Goal: Information Seeking & Learning: Learn about a topic

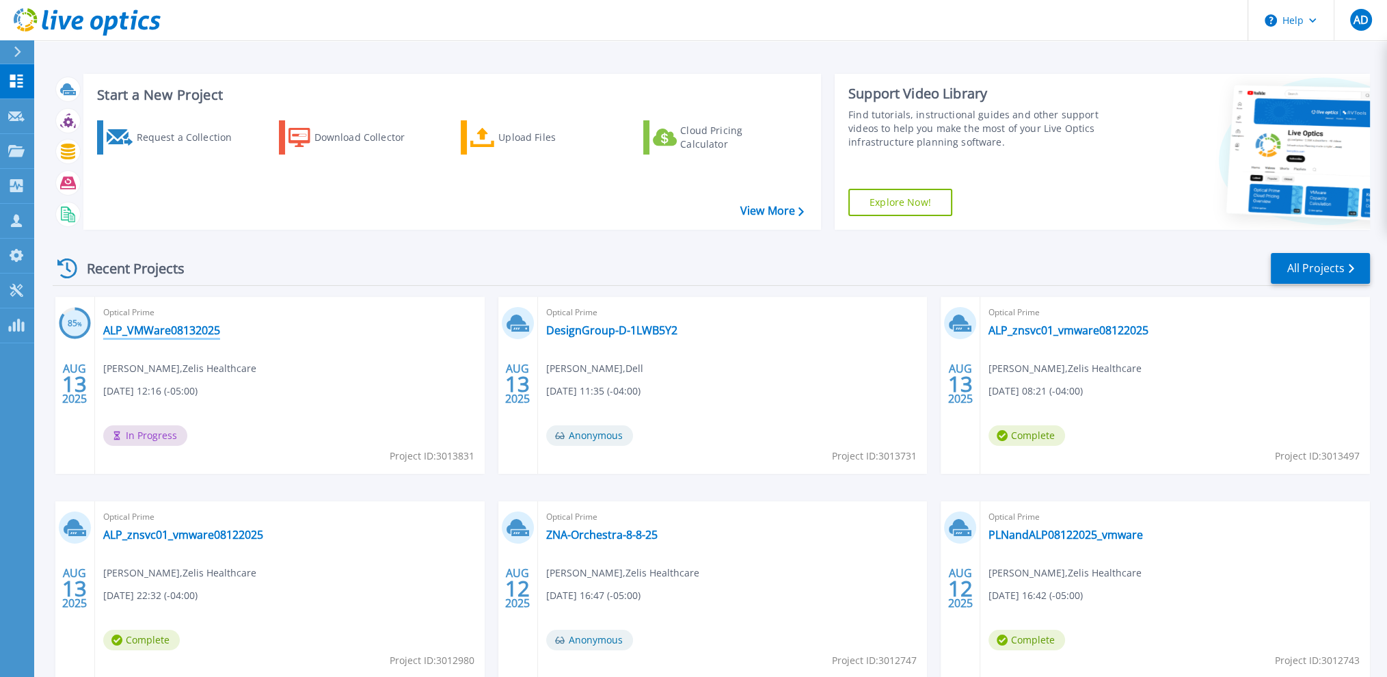
click at [146, 331] on link "ALP_VMWare08132025" at bounding box center [161, 330] width 117 height 14
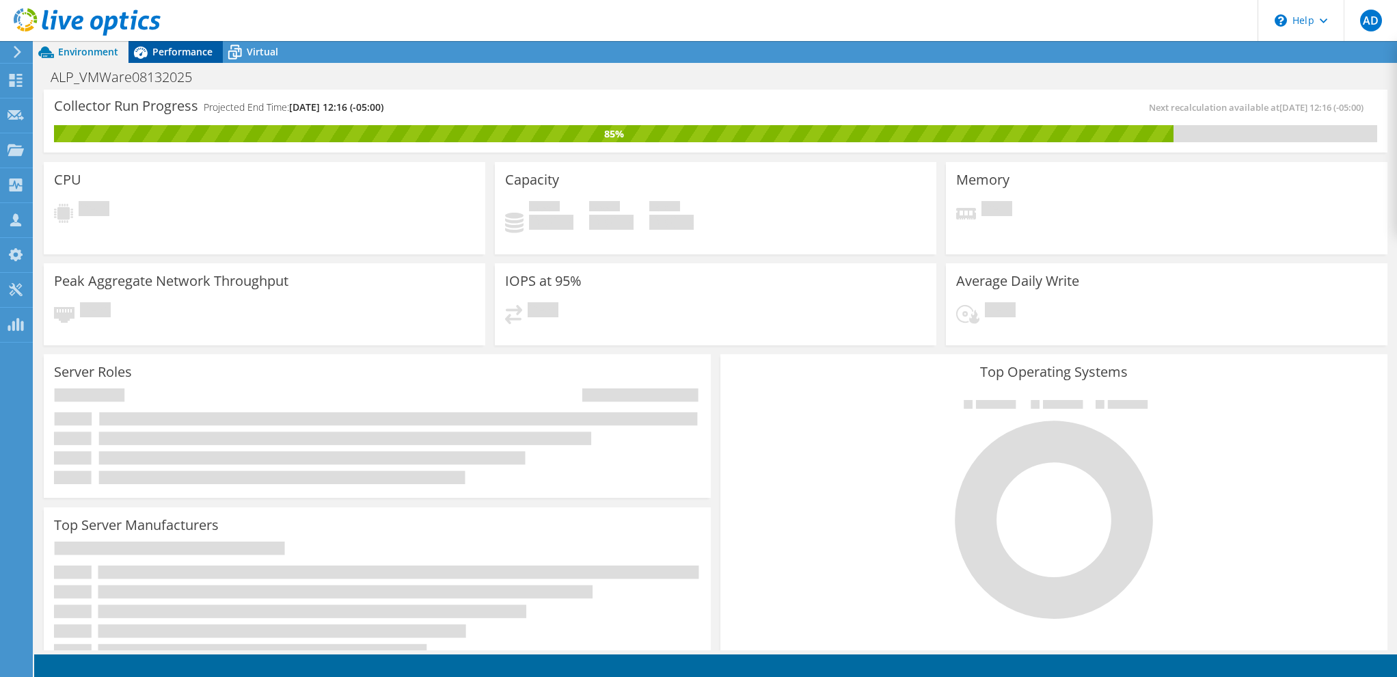
click at [165, 51] on span "Performance" at bounding box center [182, 51] width 60 height 13
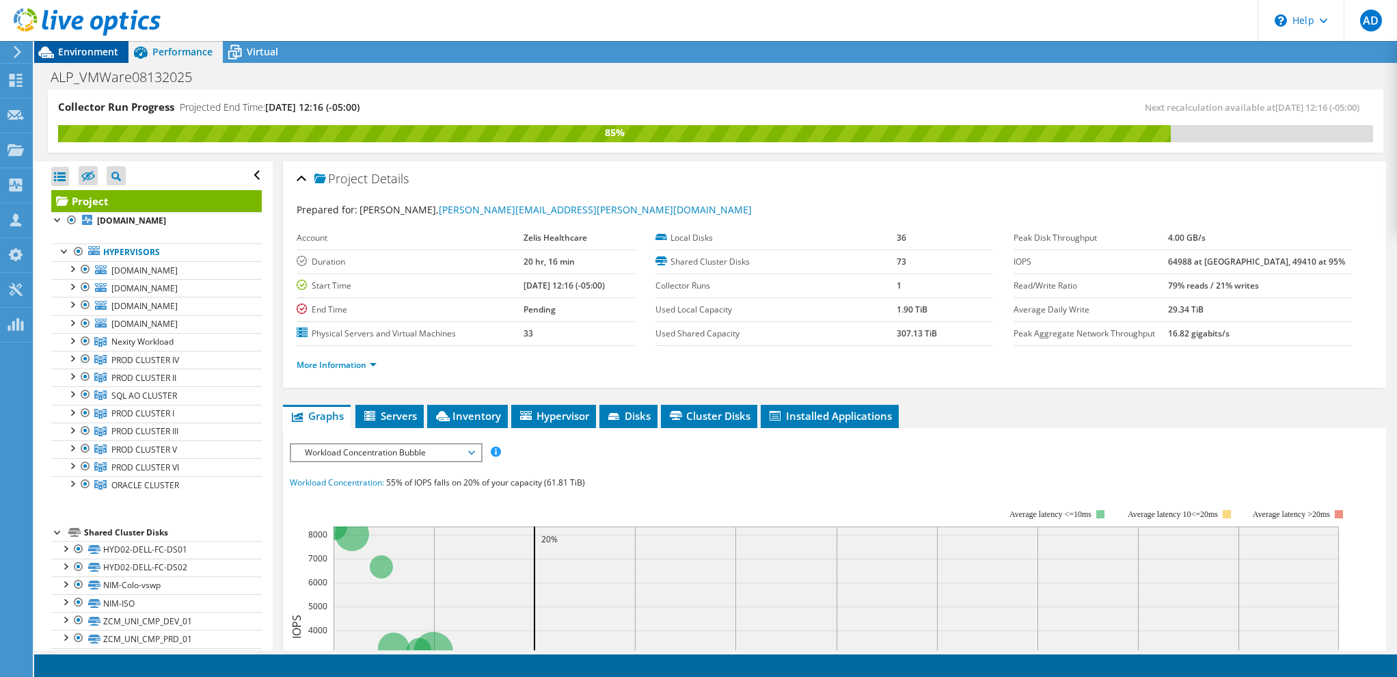
click at [100, 51] on span "Environment" at bounding box center [88, 51] width 60 height 13
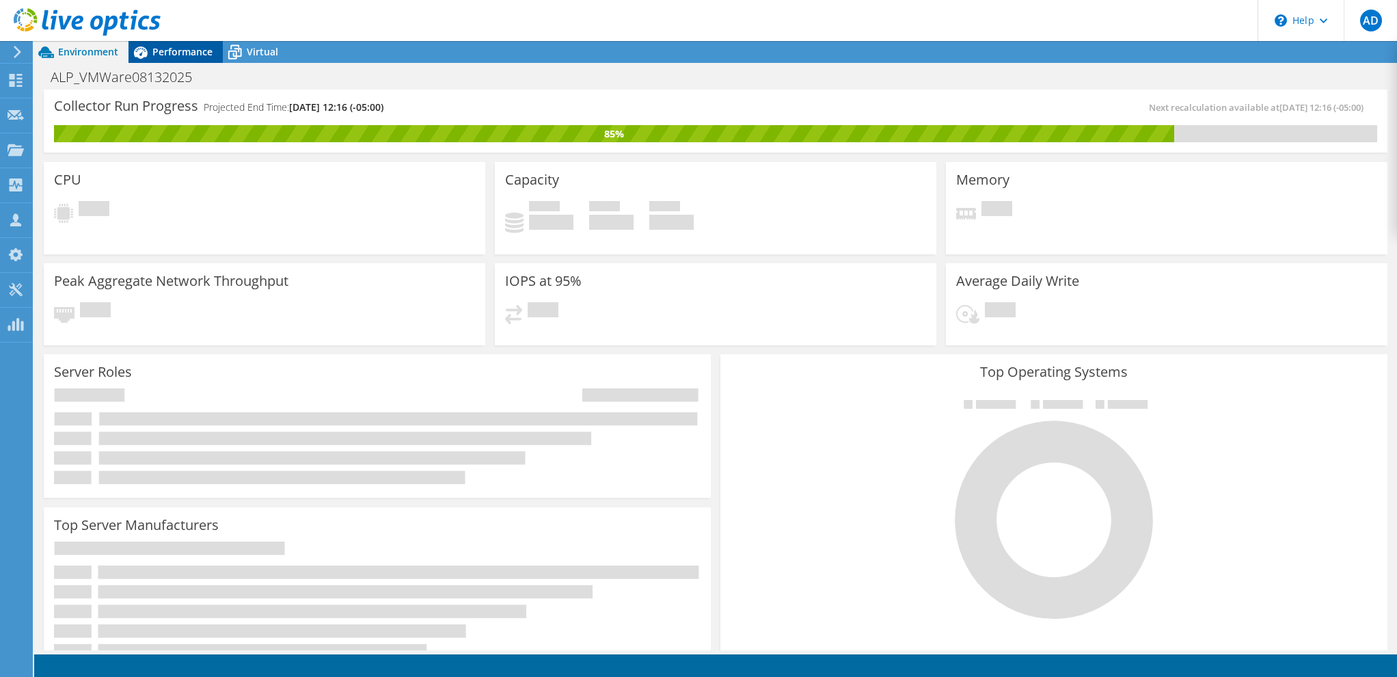
click at [177, 55] on span "Performance" at bounding box center [182, 51] width 60 height 13
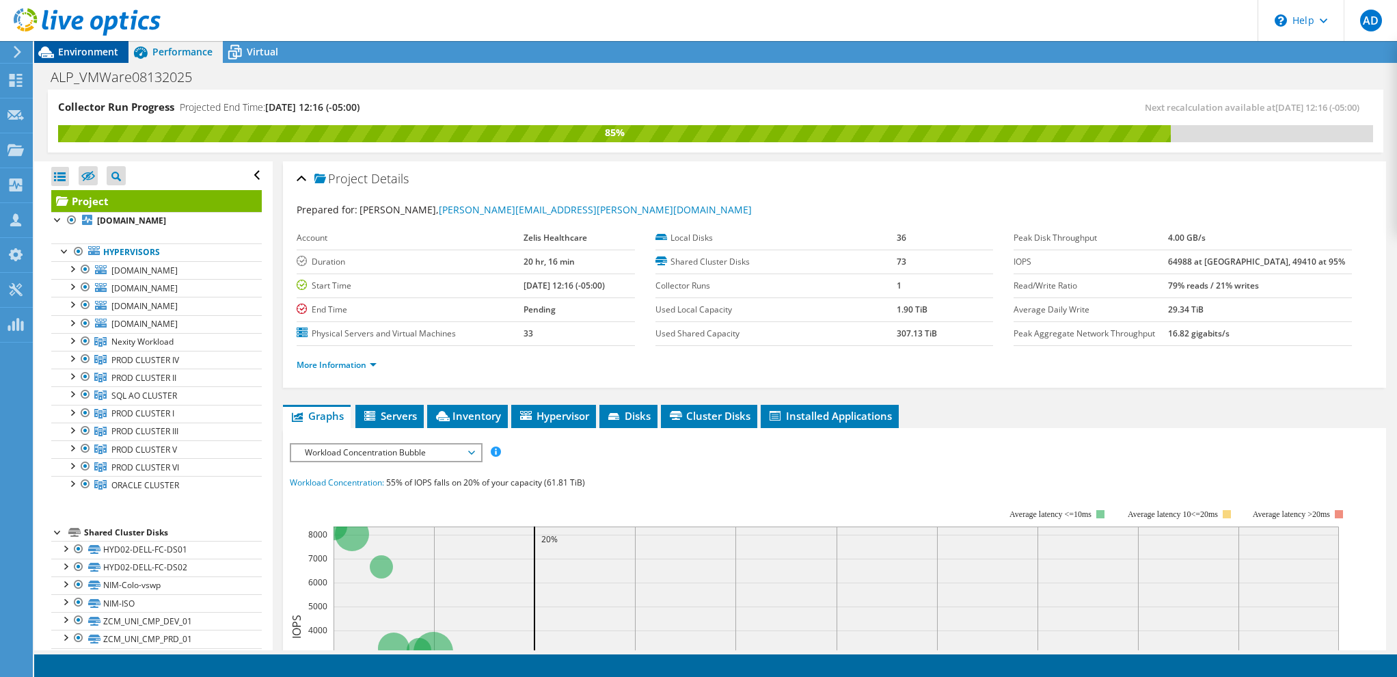
click at [82, 53] on span "Environment" at bounding box center [88, 51] width 60 height 13
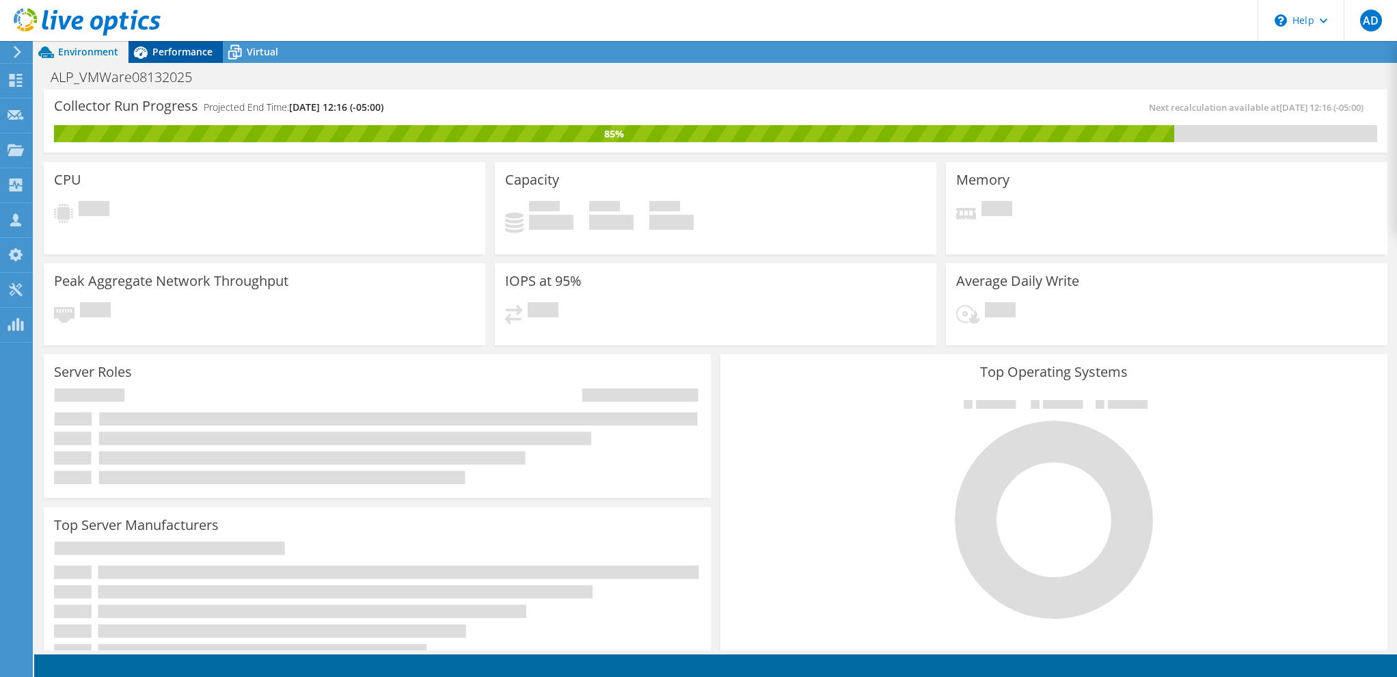
click at [189, 50] on span "Performance" at bounding box center [182, 51] width 60 height 13
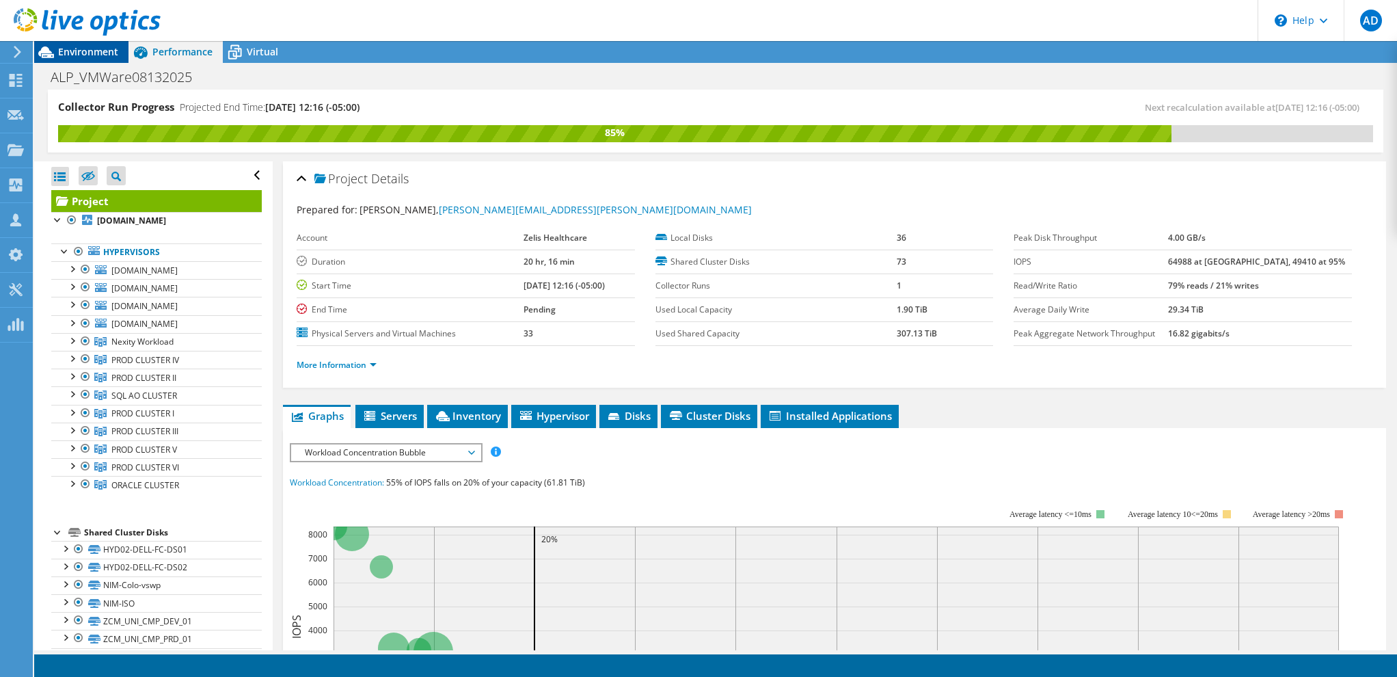
click at [94, 50] on span "Environment" at bounding box center [88, 51] width 60 height 13
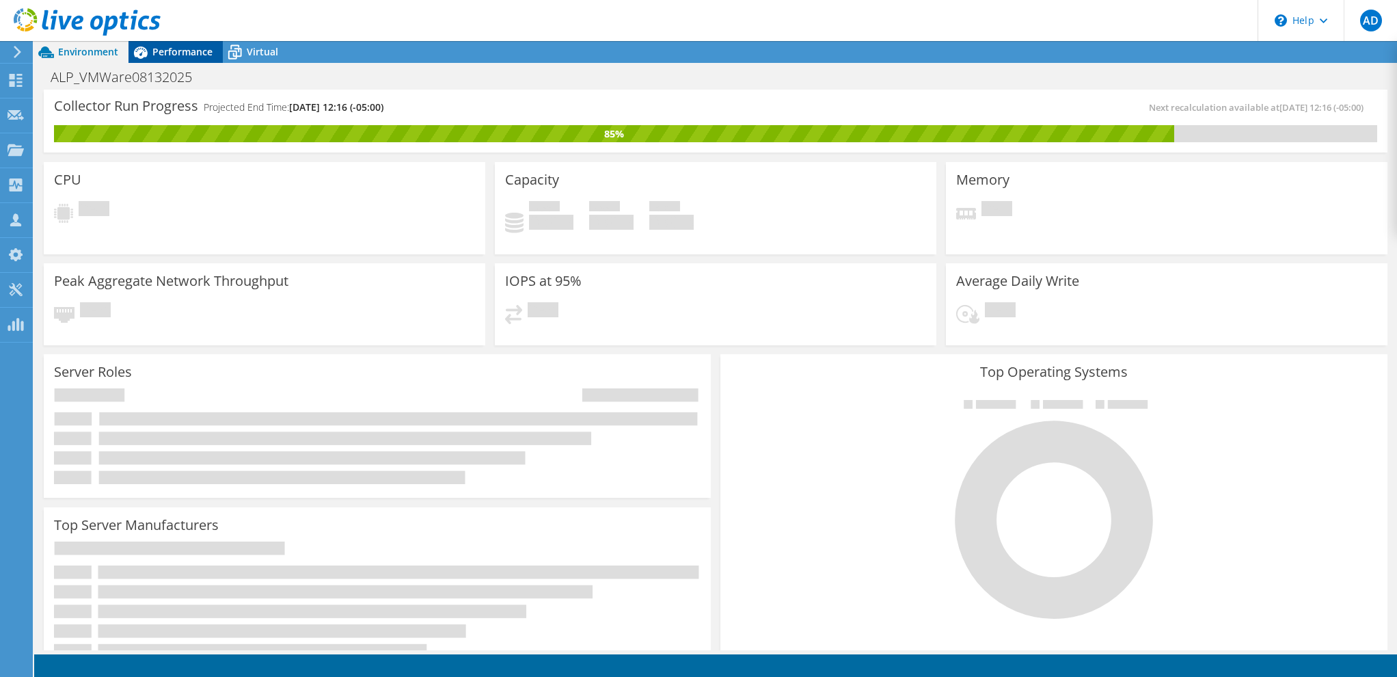
click at [169, 51] on span "Performance" at bounding box center [182, 51] width 60 height 13
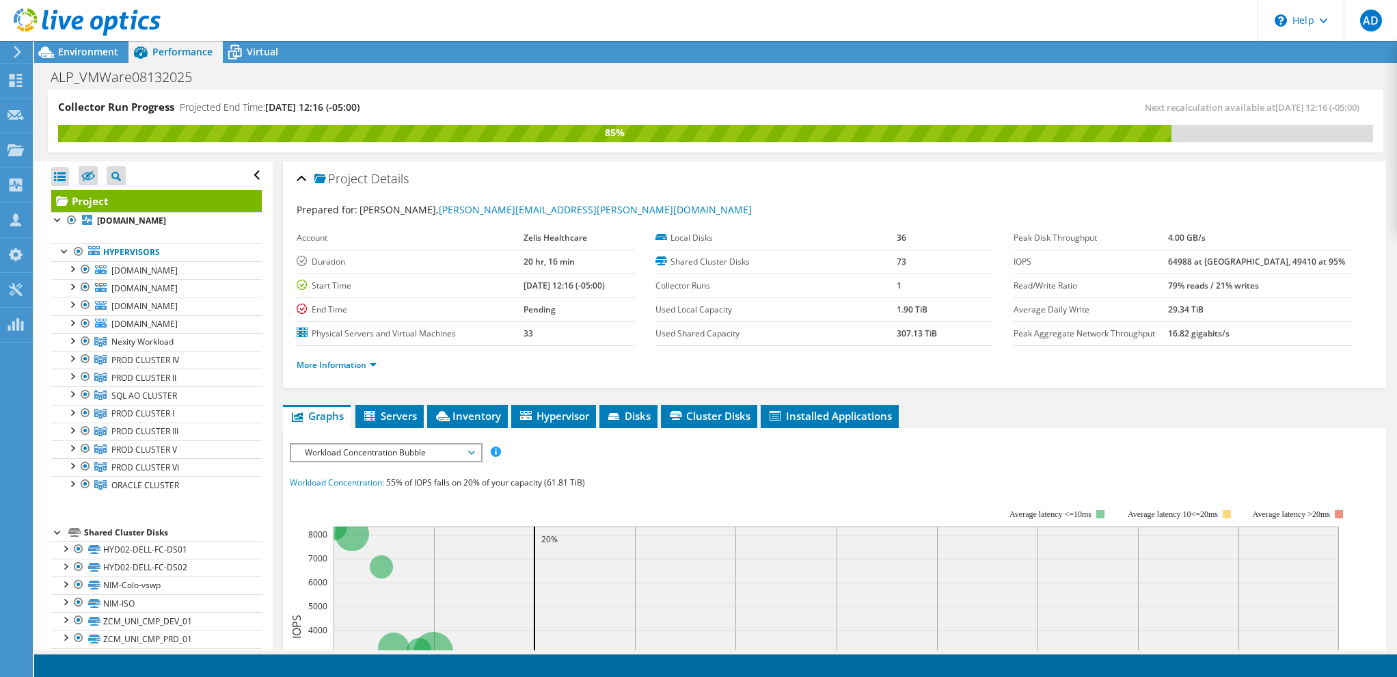
click at [87, 25] on icon at bounding box center [87, 22] width 147 height 28
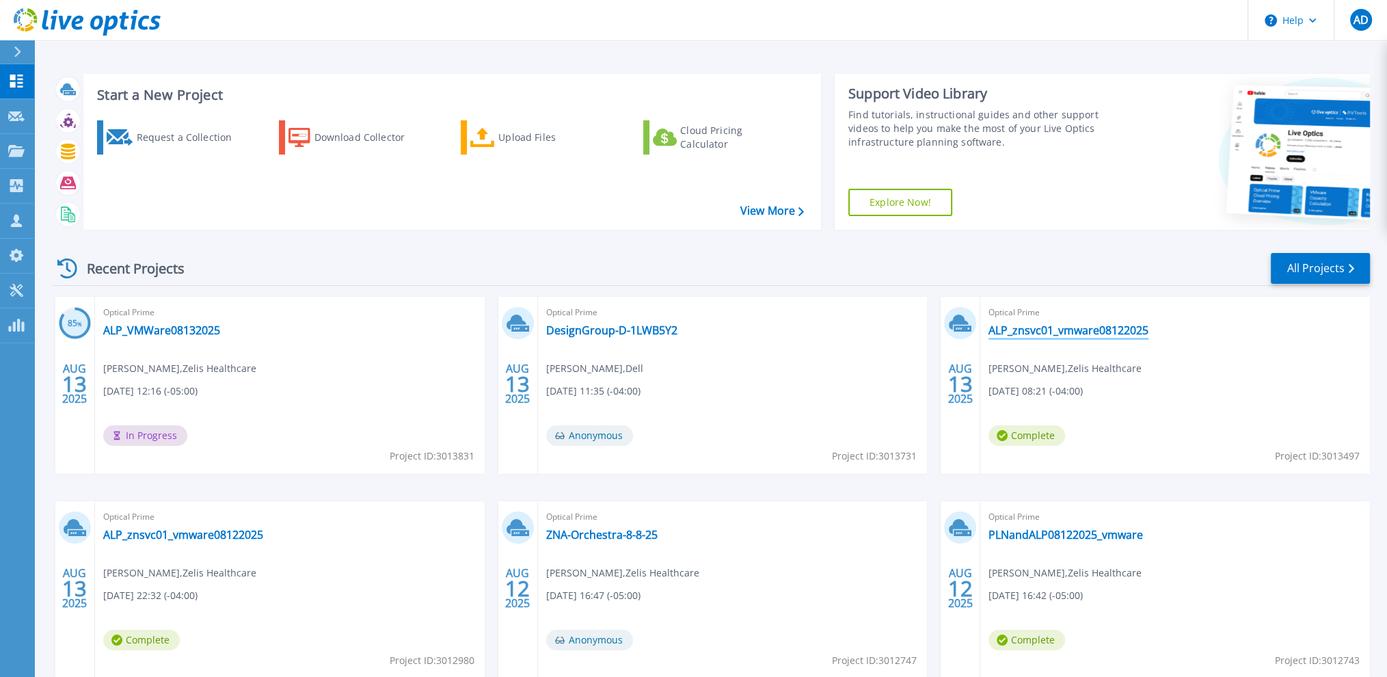
click at [1045, 331] on link "ALP_znsvc01_vmware08122025" at bounding box center [1068, 330] width 160 height 14
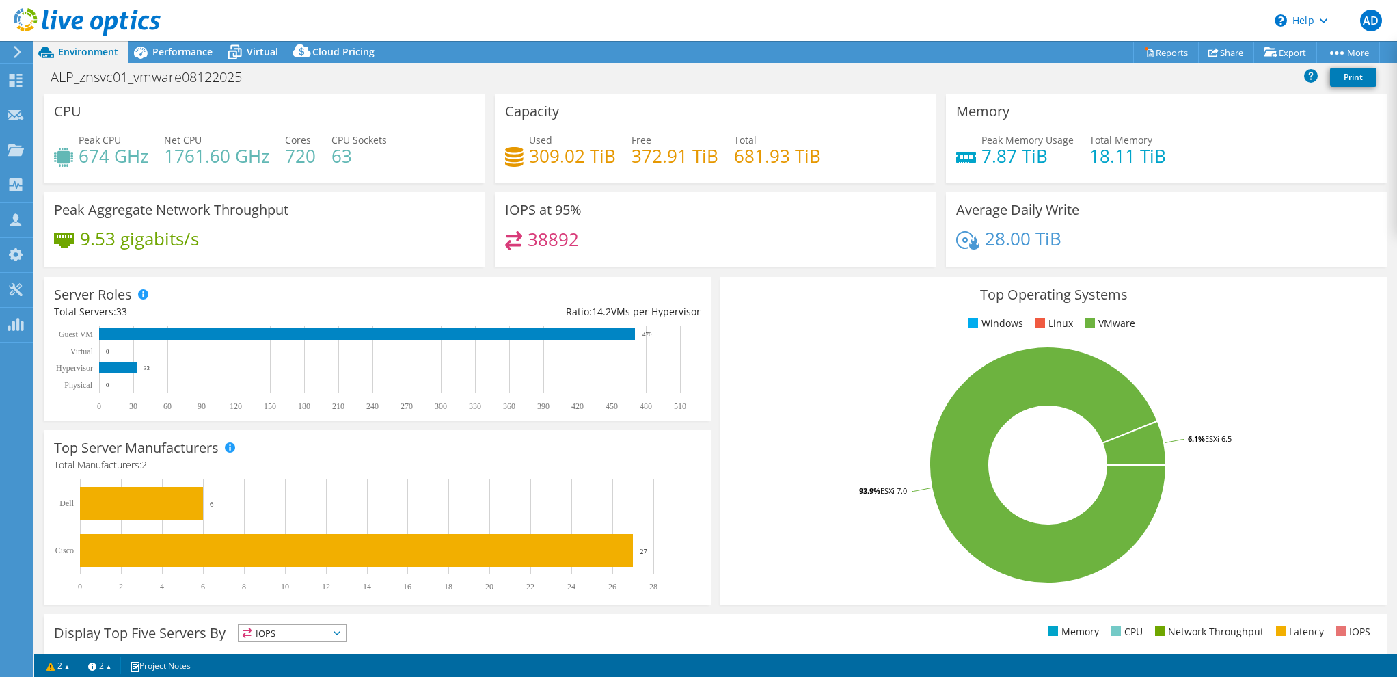
select select "USD"
click at [651, 211] on div "IOPS at 95% 38892" at bounding box center [715, 229] width 441 height 74
click at [179, 55] on span "Performance" at bounding box center [182, 51] width 60 height 13
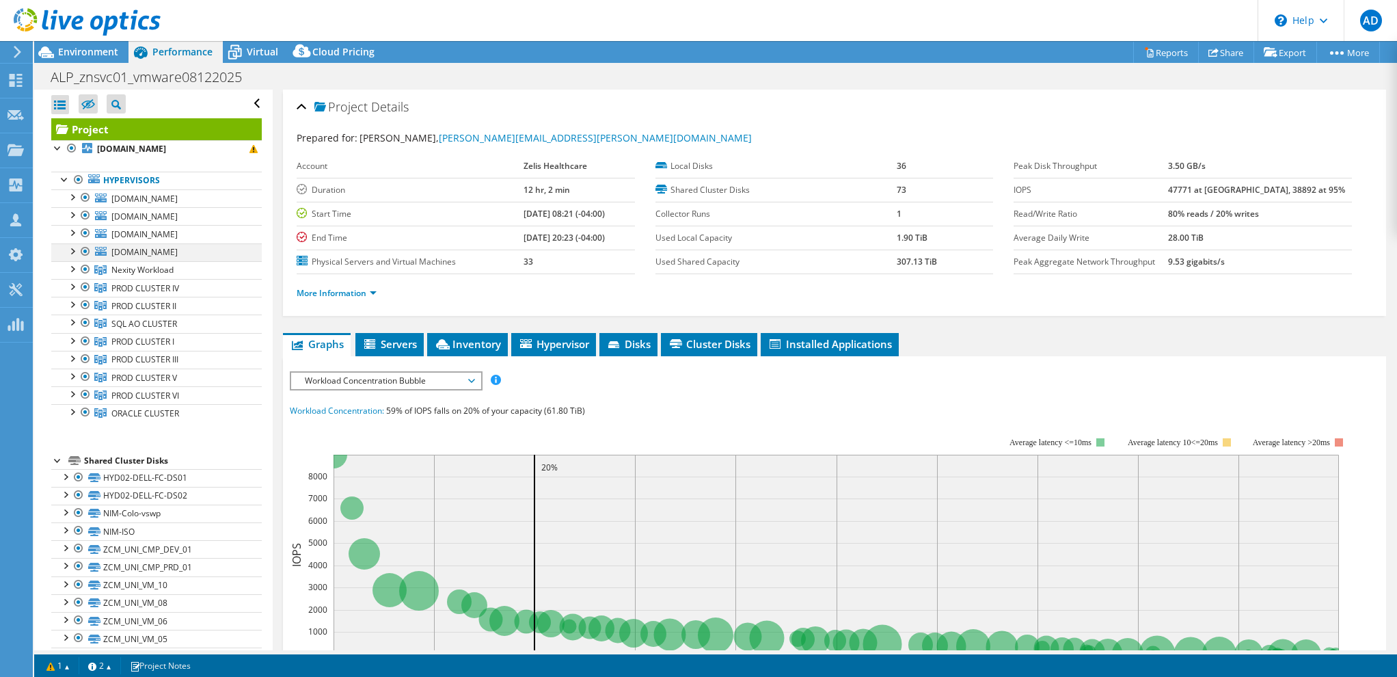
click at [70, 248] on div at bounding box center [72, 250] width 14 height 14
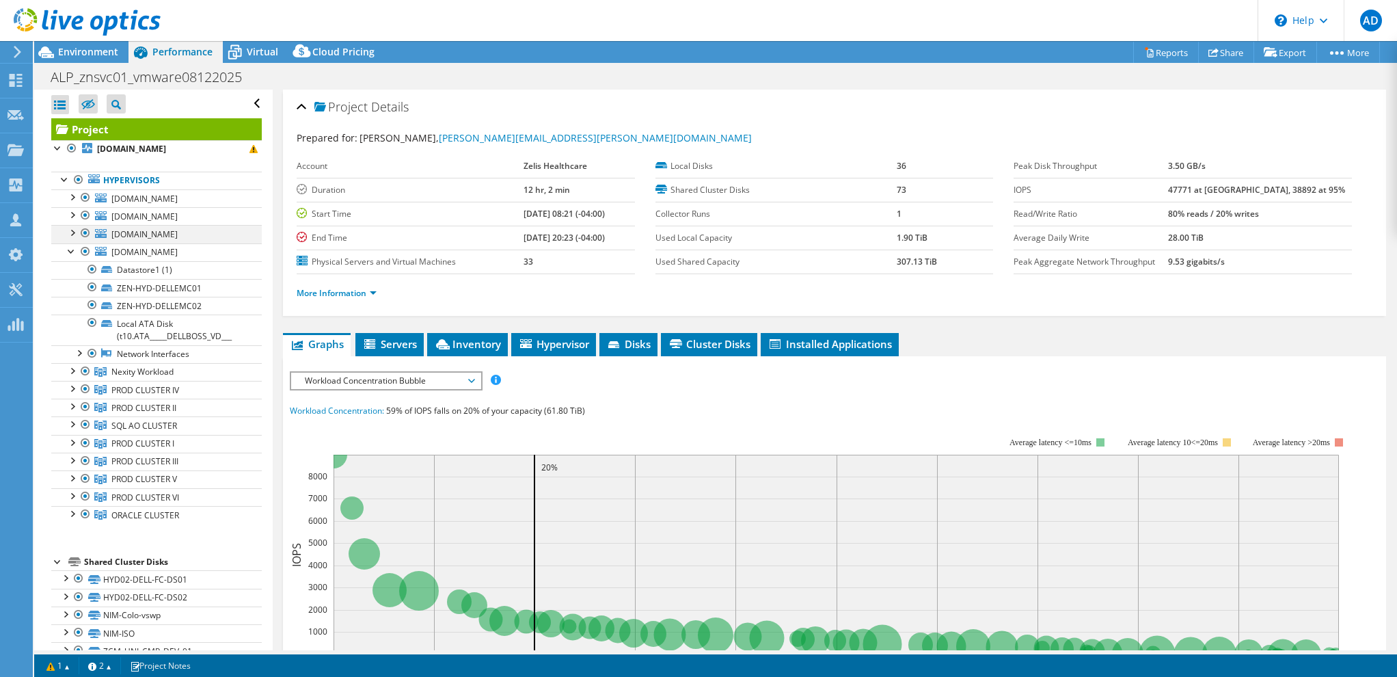
click at [72, 228] on div at bounding box center [72, 232] width 14 height 14
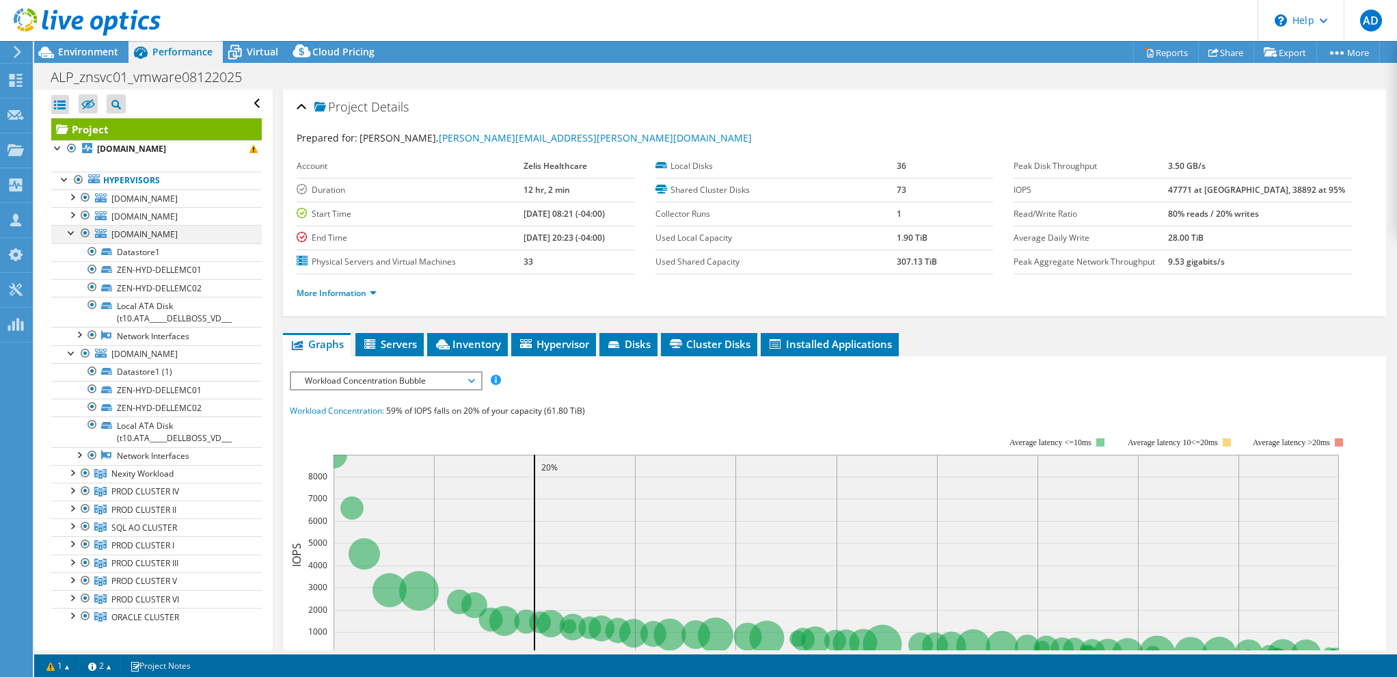
click at [68, 232] on div at bounding box center [72, 232] width 14 height 14
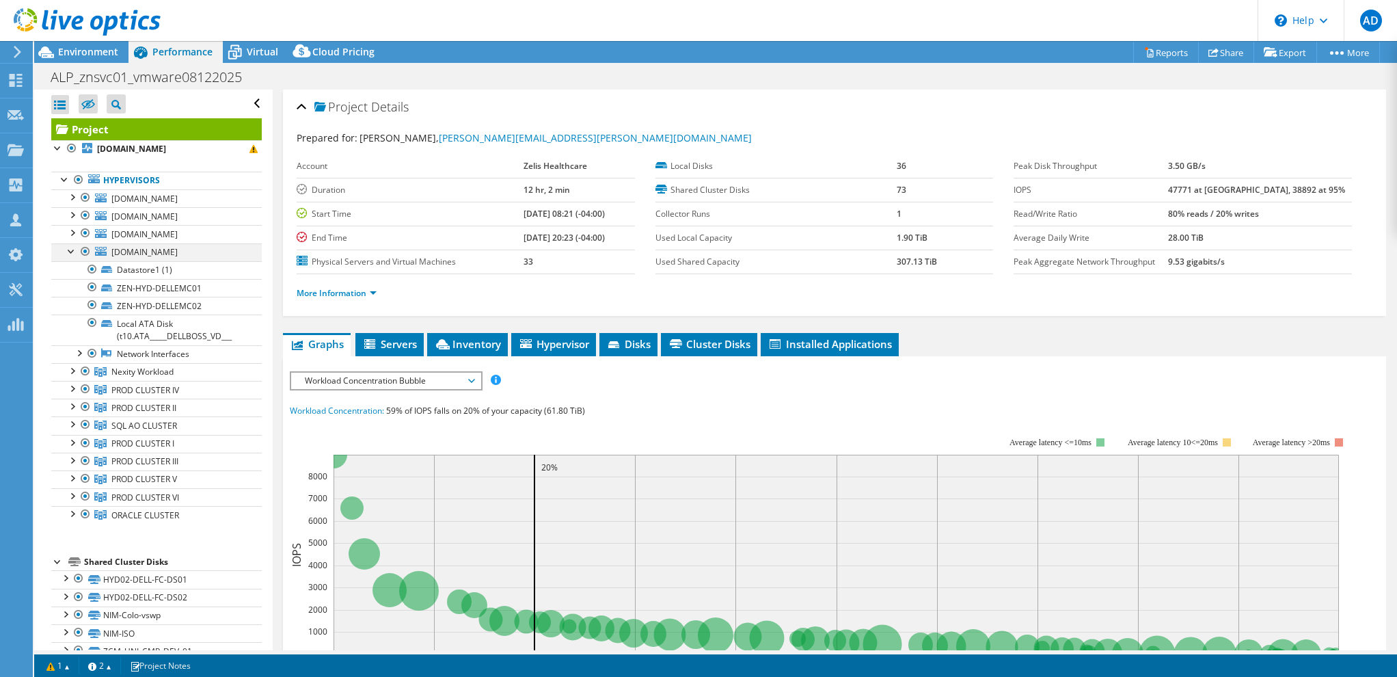
click at [71, 247] on div at bounding box center [72, 250] width 14 height 14
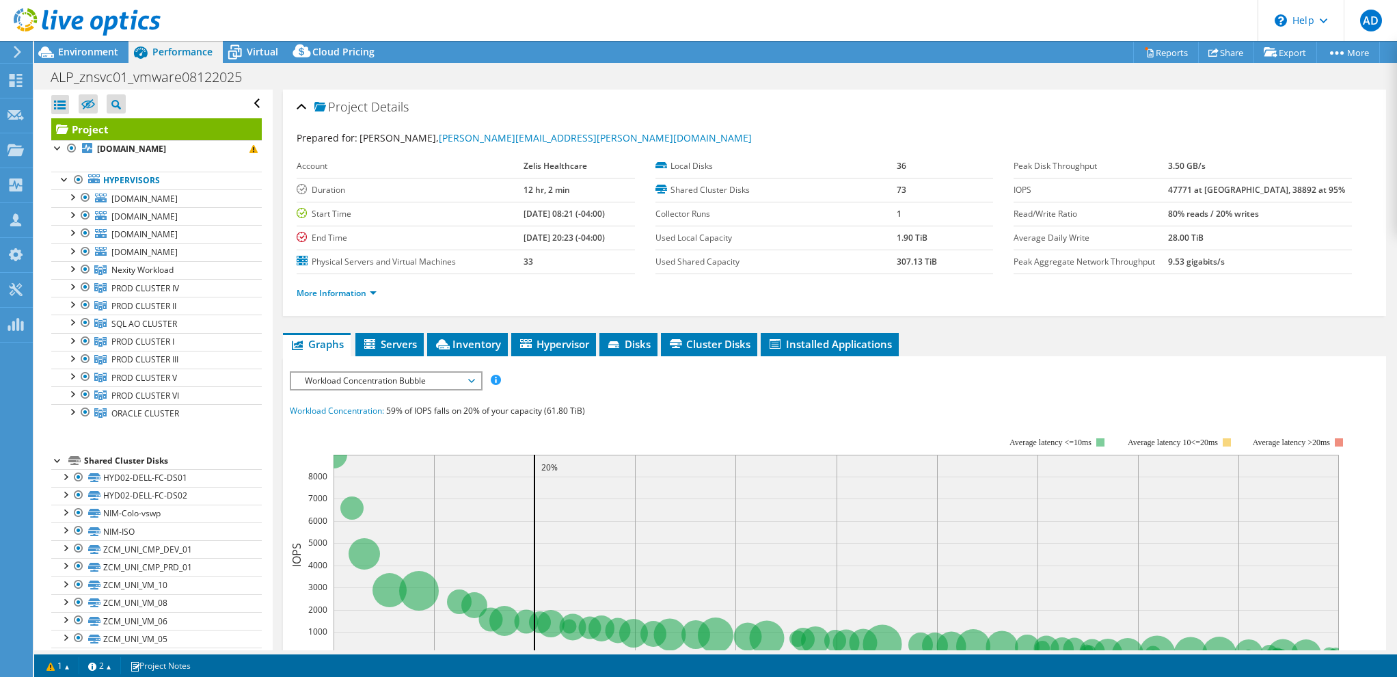
click at [1156, 338] on ul "Graphs Servers Inventory Hypervisor Disks Cluster Disks Installed Applications" at bounding box center [834, 344] width 1103 height 23
click at [1208, 337] on ul "Graphs Servers Inventory Hypervisor Disks Cluster Disks Installed Applications" at bounding box center [834, 344] width 1103 height 23
click at [760, 76] on div "ALP_znsvc01_vmware08122025 Print" at bounding box center [715, 76] width 1363 height 25
click at [98, 17] on use at bounding box center [87, 21] width 147 height 27
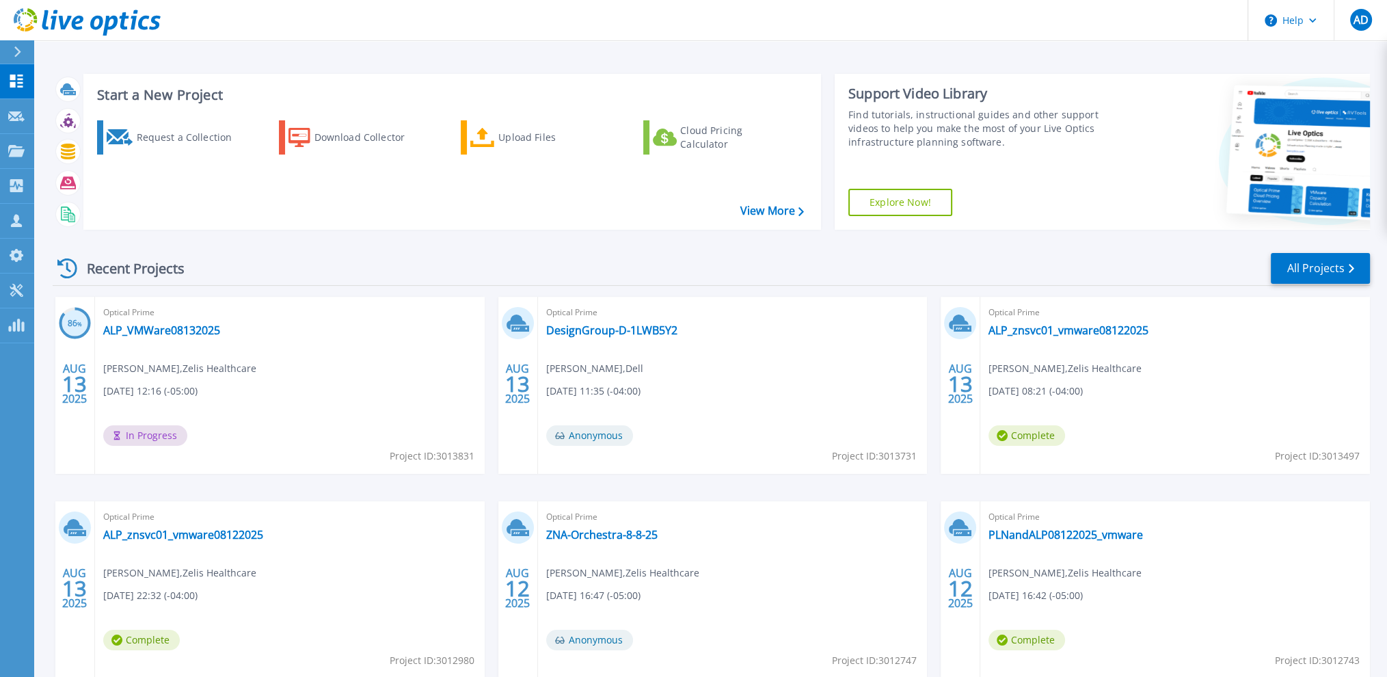
click at [498, 62] on div "Start a New Project Request a Collection Download Collector Upload Files Cloud …" at bounding box center [710, 358] width 1353 height 716
click at [1357, 260] on link "All Projects" at bounding box center [1319, 268] width 99 height 31
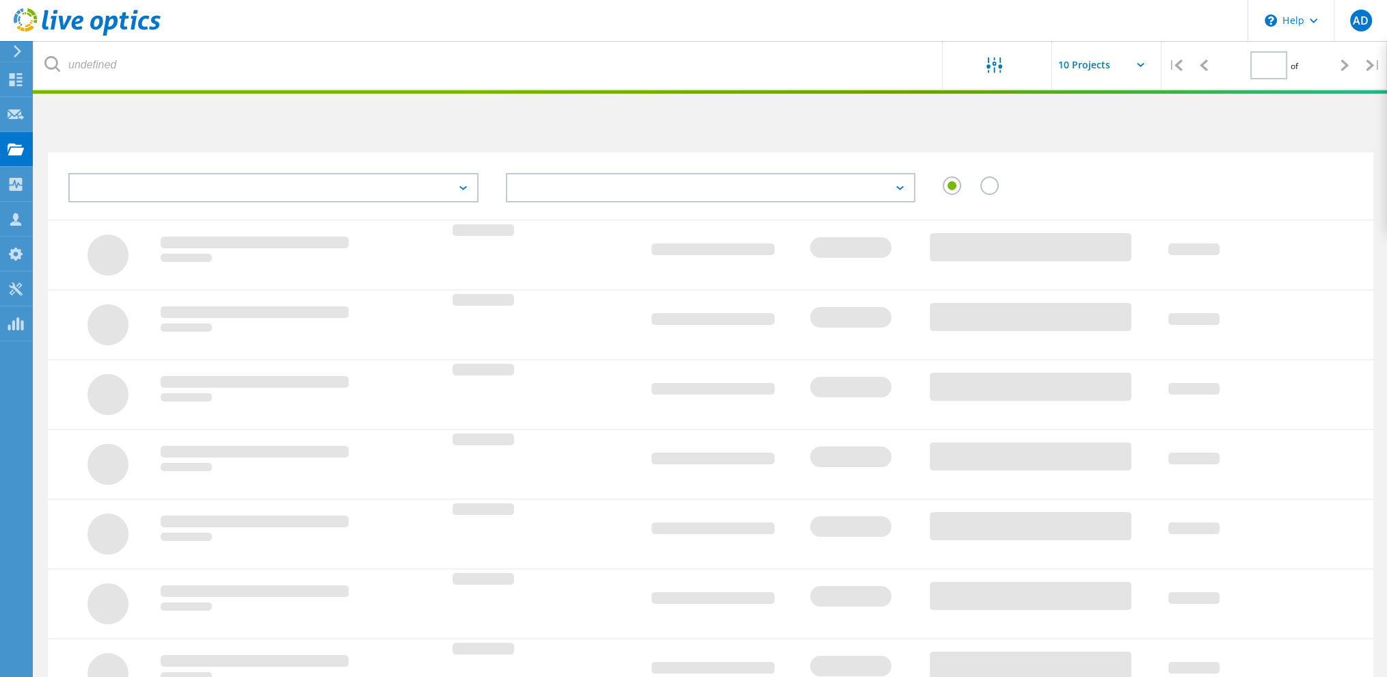
type input "1"
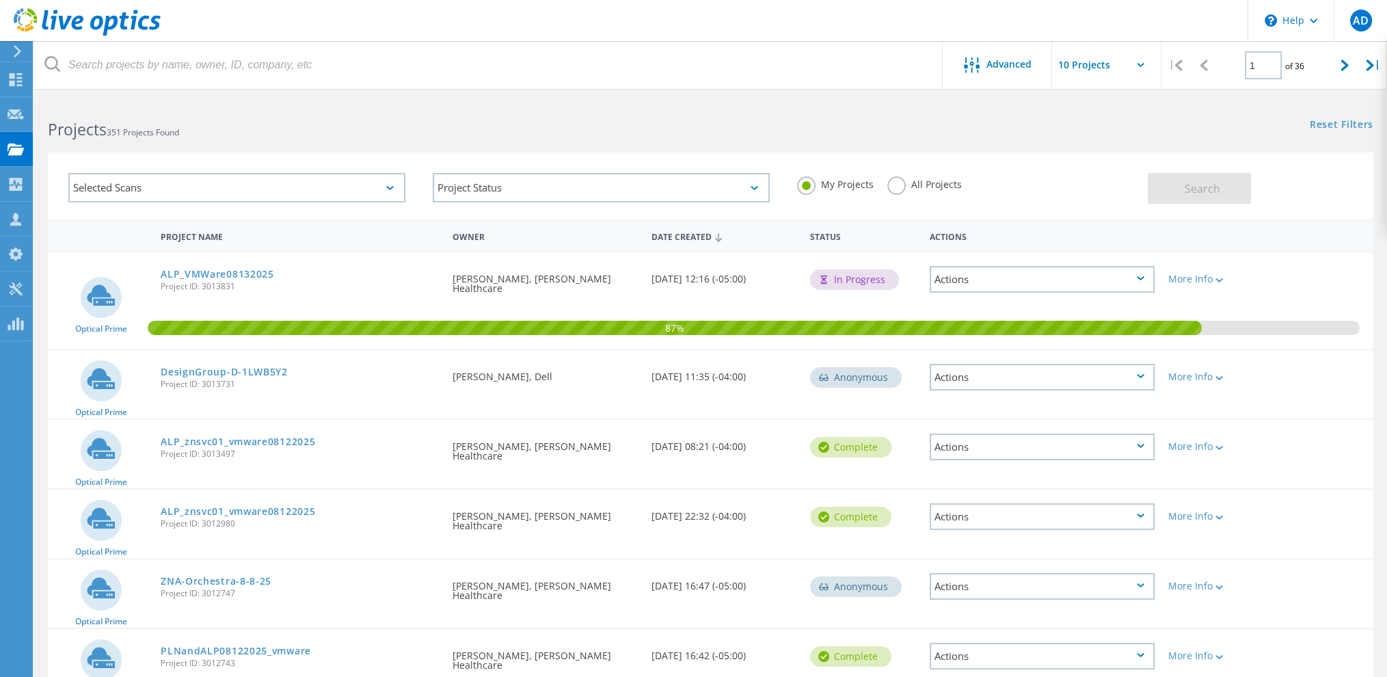
click at [919, 114] on div "Reset Filters Show Filters" at bounding box center [1048, 111] width 676 height 25
click at [1322, 263] on div "87%" at bounding box center [710, 300] width 1325 height 96
click at [1312, 208] on div "Selected Scans Project Status In Progress Complete Published Anonymous Archived…" at bounding box center [710, 185] width 1325 height 67
